Goal: Task Accomplishment & Management: Use online tool/utility

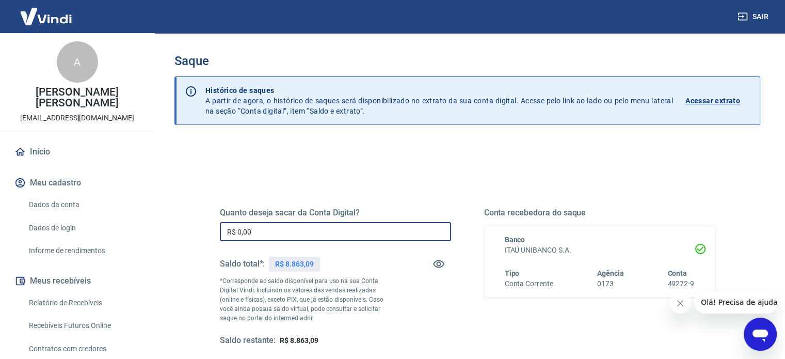
click at [254, 227] on input "R$ 0,00" at bounding box center [335, 231] width 231 height 19
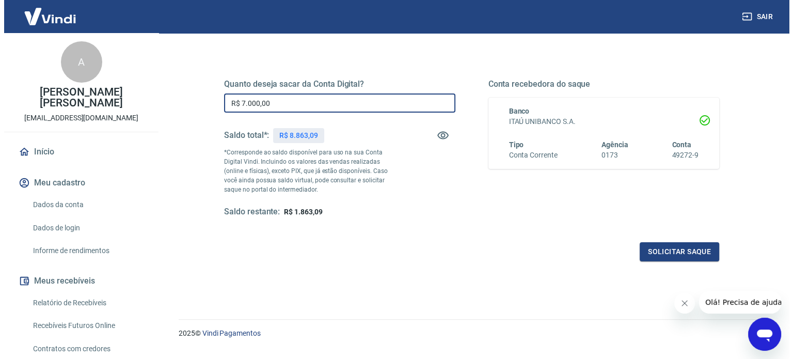
scroll to position [99, 0]
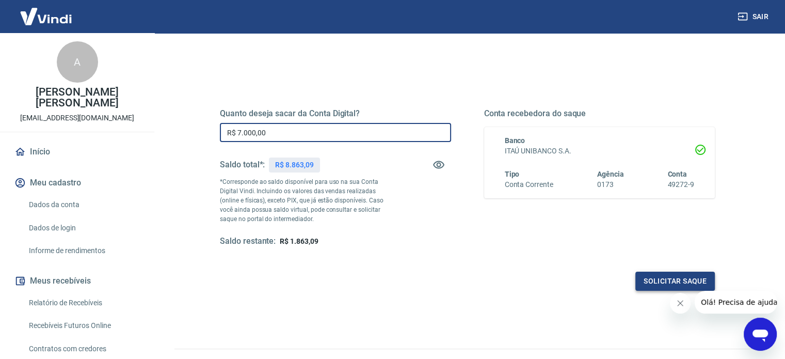
type input "R$ 7.000,00"
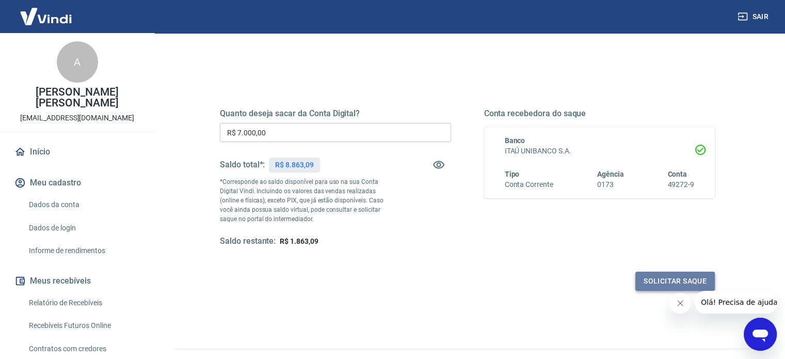
click at [663, 279] on button "Solicitar saque" at bounding box center [674, 280] width 79 height 19
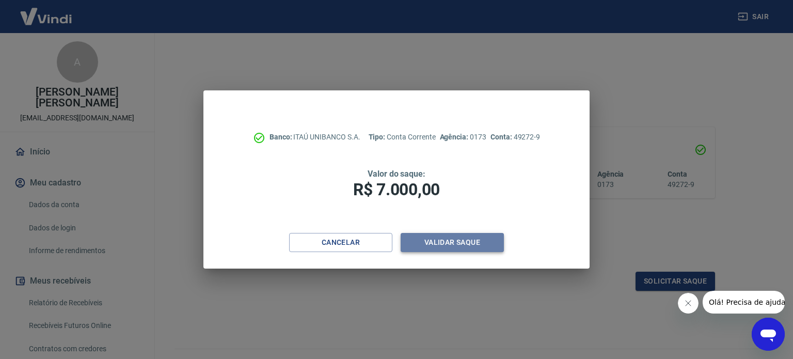
click at [446, 244] on button "Validar saque" at bounding box center [452, 242] width 103 height 19
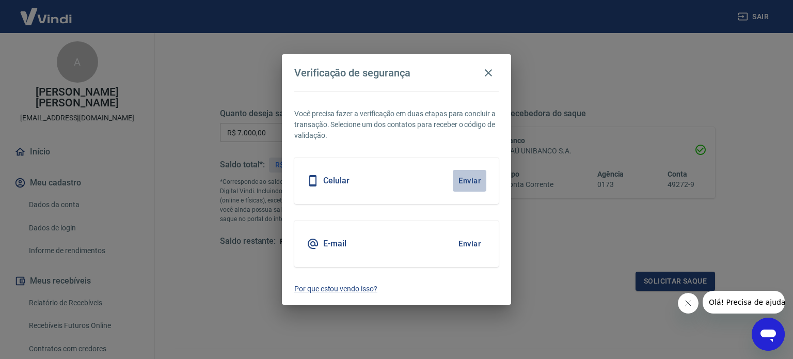
click at [469, 177] on button "Enviar" at bounding box center [470, 181] width 34 height 22
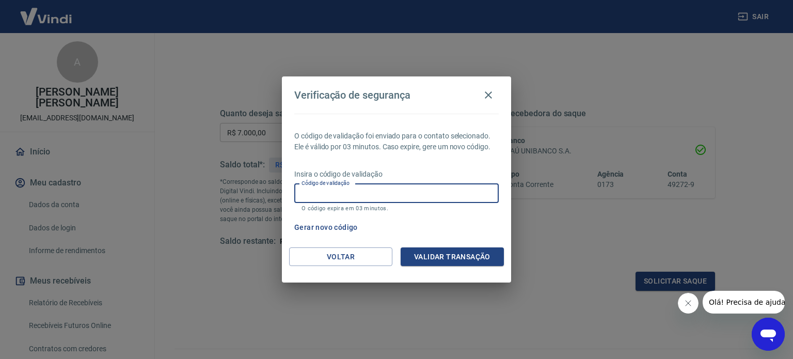
click at [337, 191] on input "Código de validação" at bounding box center [396, 193] width 204 height 19
type input "323112"
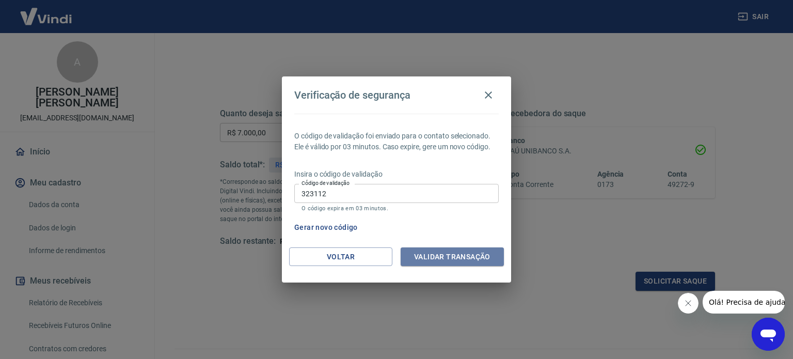
click at [444, 255] on button "Validar transação" at bounding box center [452, 256] width 103 height 19
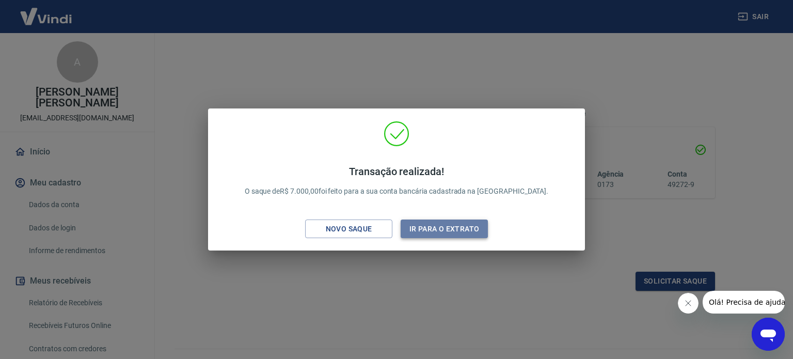
click at [452, 230] on button "Ir para o extrato" at bounding box center [444, 228] width 87 height 19
